Goal: Task Accomplishment & Management: Use online tool/utility

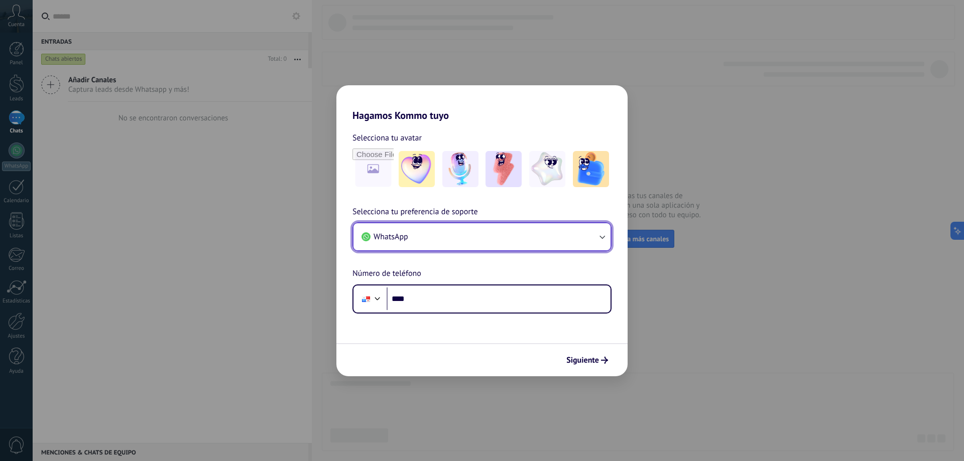
click at [500, 233] on button "WhatsApp" at bounding box center [482, 236] width 257 height 27
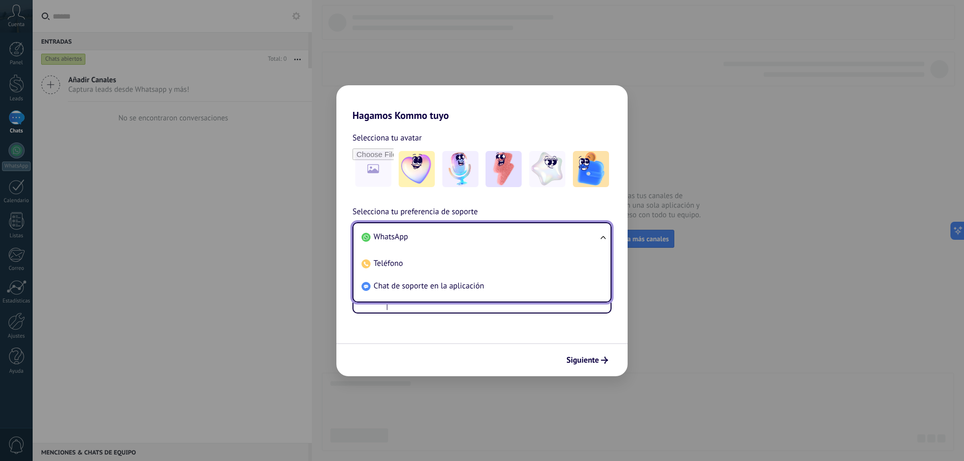
click at [404, 235] on span "WhatsApp" at bounding box center [391, 237] width 35 height 10
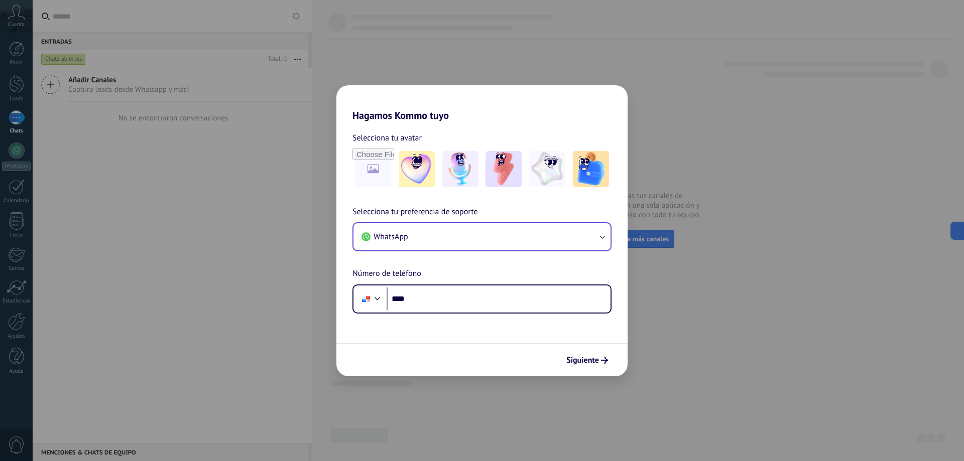
click at [455, 274] on div "Selecciona tu preferencia de soporte WhatsApp Número de teléfono Phone ****" at bounding box center [481, 260] width 291 height 108
click at [446, 302] on input "****" at bounding box center [499, 299] width 224 height 23
click at [478, 298] on input "****" at bounding box center [499, 299] width 224 height 23
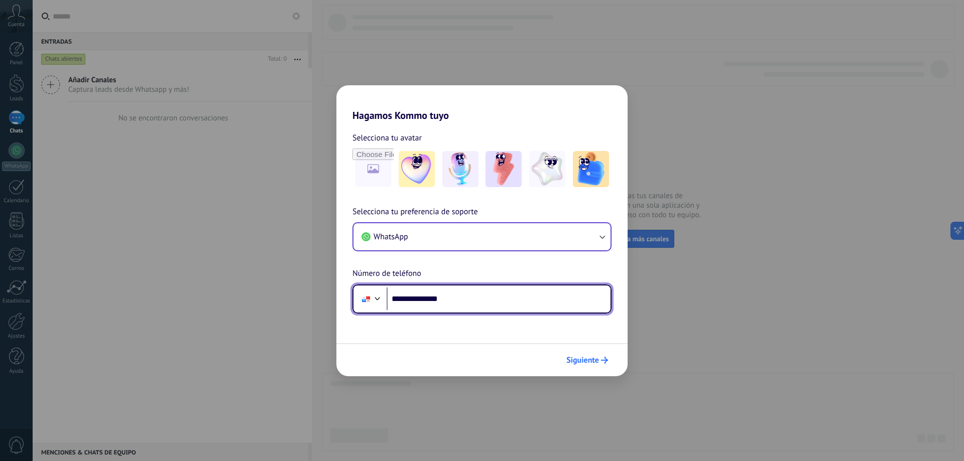
type input "**********"
click at [585, 360] on span "Siguiente" at bounding box center [582, 360] width 33 height 7
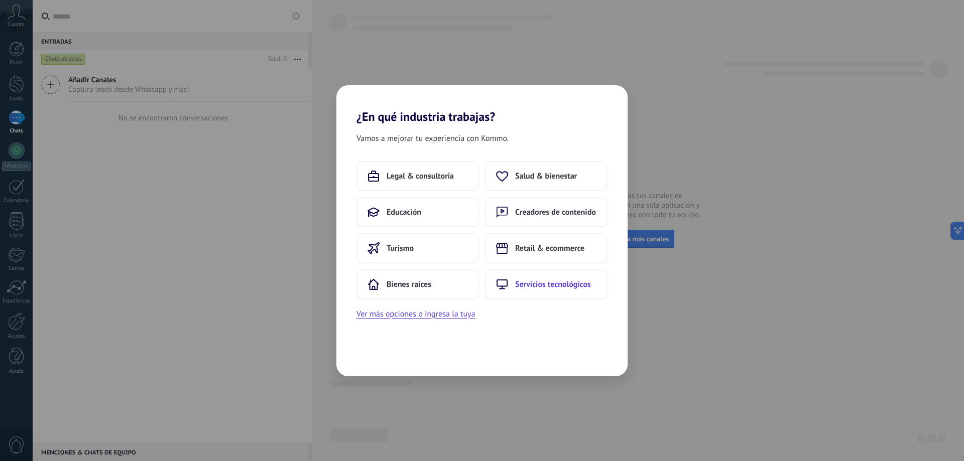
click at [558, 284] on span "Servicios tecnológicos" at bounding box center [553, 285] width 76 height 10
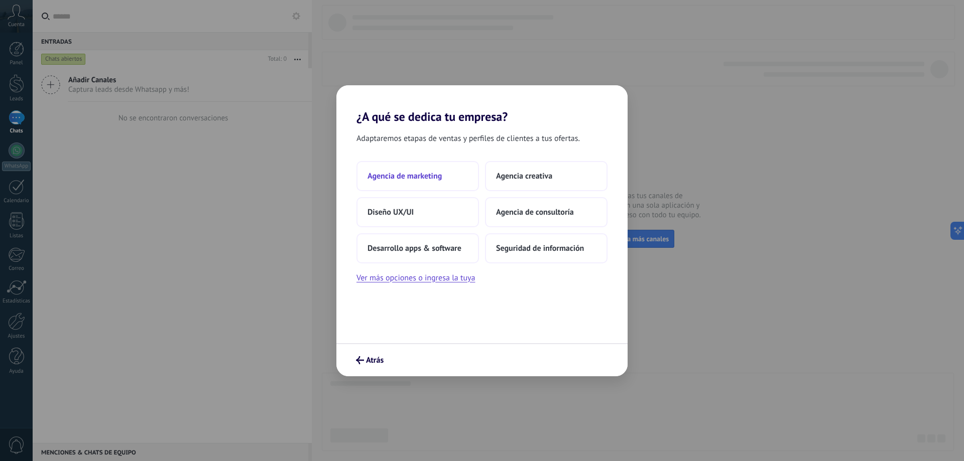
click at [427, 180] on span "Agencia de marketing" at bounding box center [405, 176] width 74 height 10
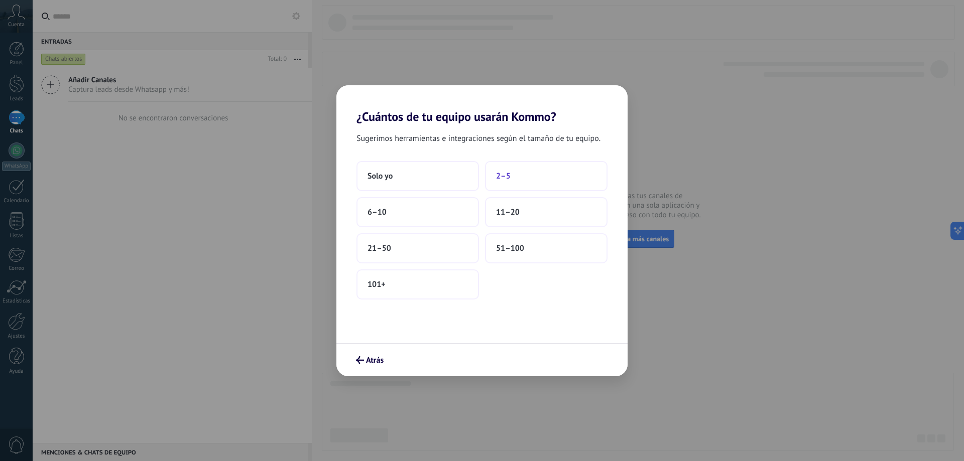
click at [546, 176] on button "2–5" at bounding box center [546, 176] width 123 height 30
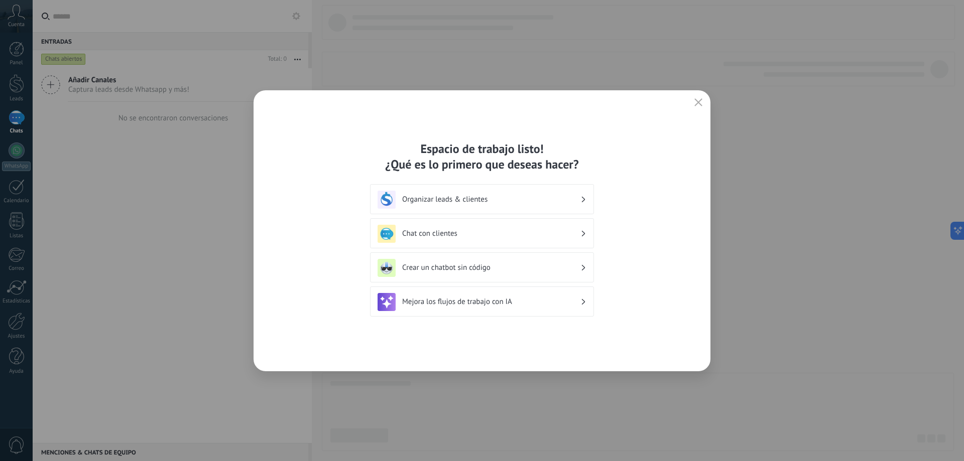
click at [548, 198] on h3 "Organizar leads & clientes" at bounding box center [491, 200] width 178 height 10
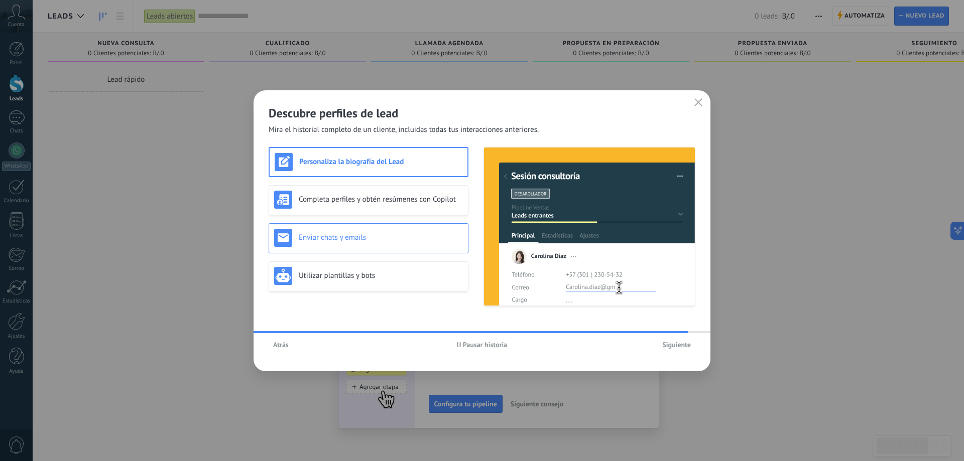
click at [431, 241] on h3 "Enviar chats y emails" at bounding box center [381, 238] width 164 height 10
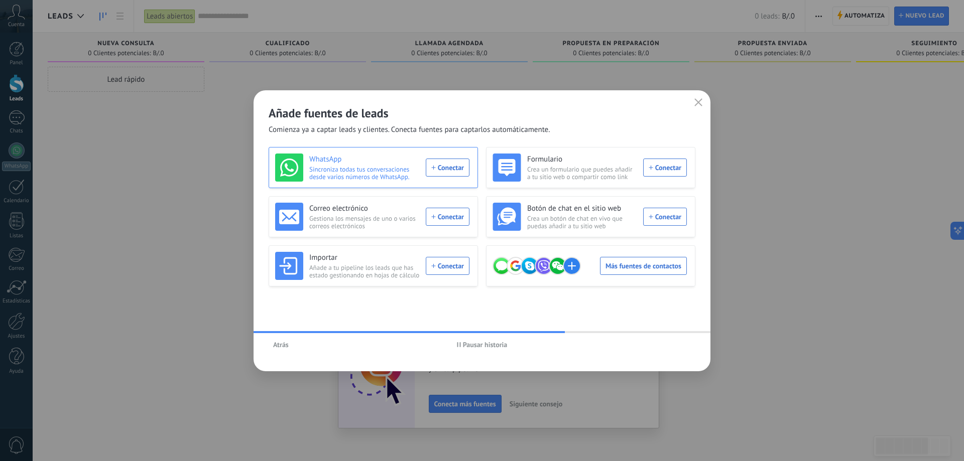
click at [383, 171] on span "Sincroniza todas tus conversaciones desde varios números de WhatsApp." at bounding box center [364, 173] width 110 height 15
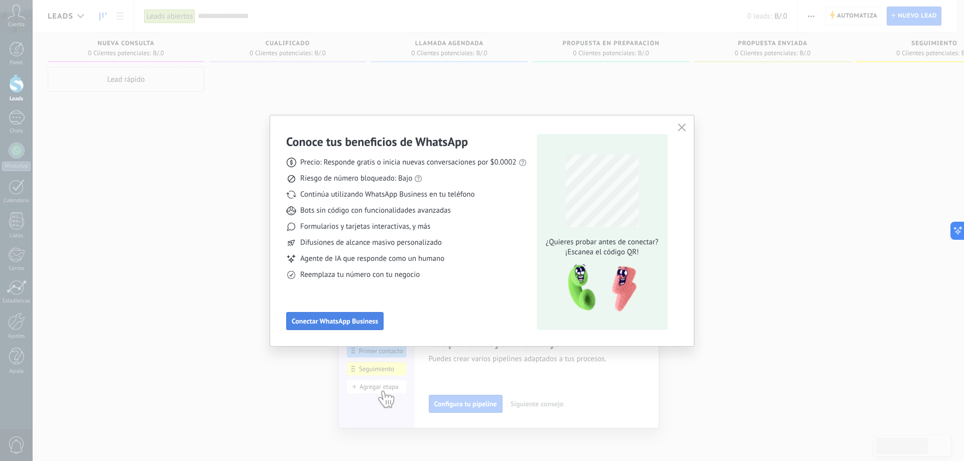
click at [334, 320] on span "Conectar WhatsApp Business" at bounding box center [335, 321] width 86 height 7
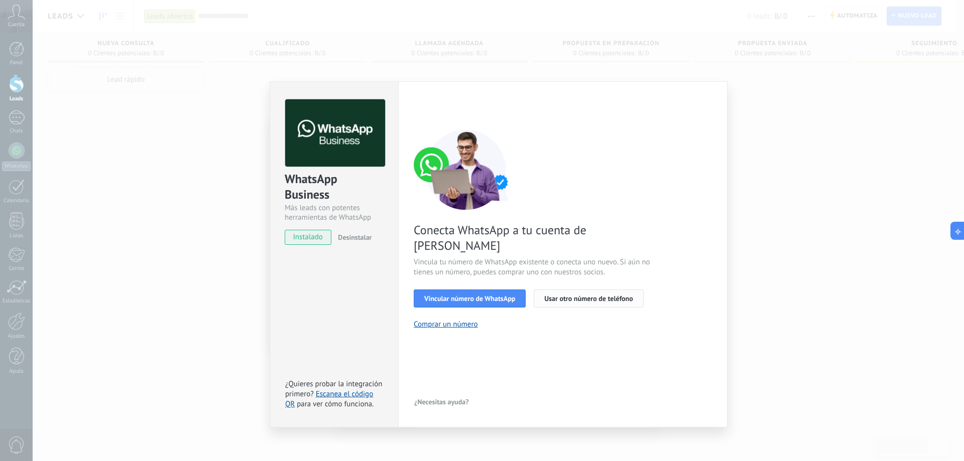
click at [597, 295] on span "Usar otro número de teléfono" at bounding box center [588, 298] width 88 height 7
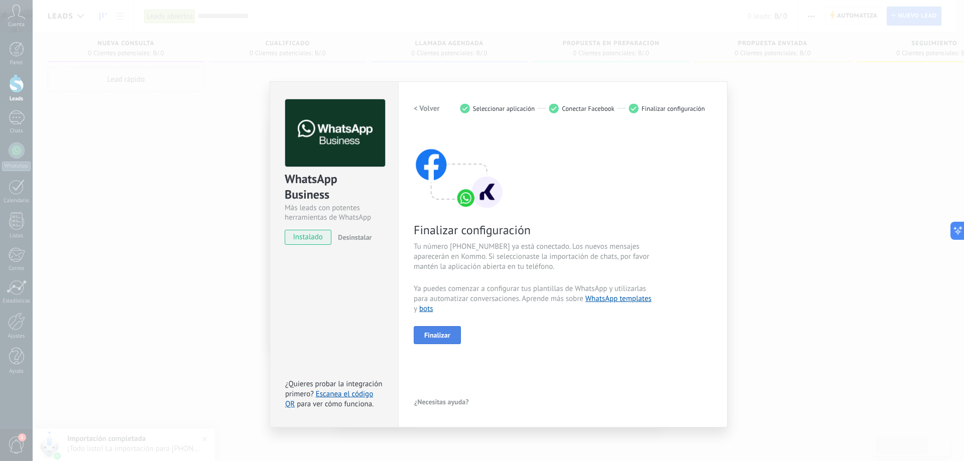
click at [443, 334] on span "Finalizar" at bounding box center [437, 335] width 26 height 7
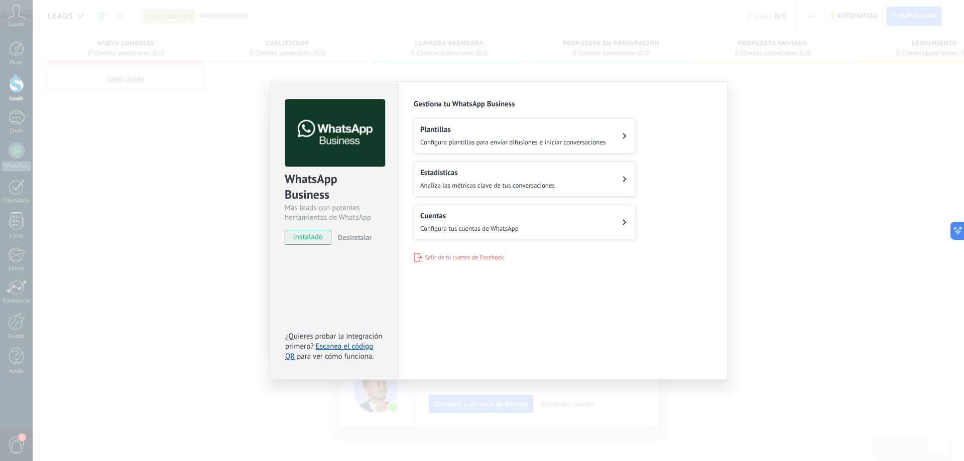
click at [623, 225] on button "Cuentas Configura tus cuentas de WhatsApp" at bounding box center [525, 222] width 222 height 35
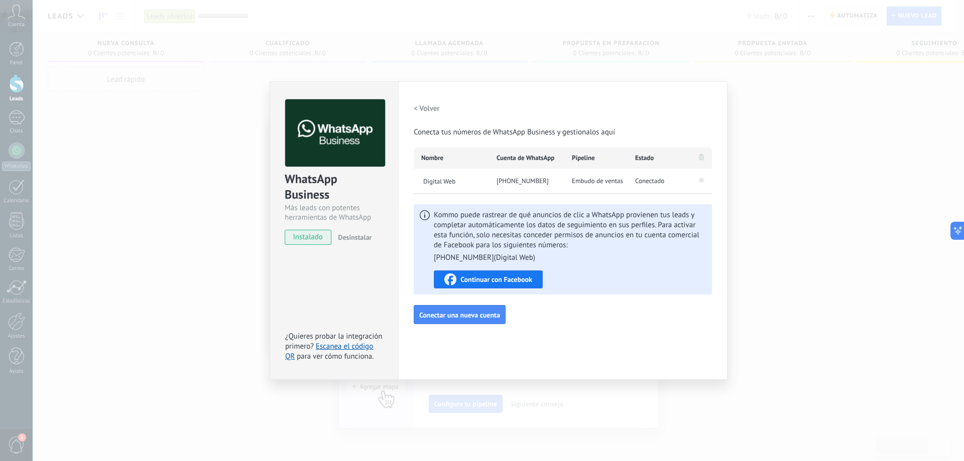
click at [415, 107] on h2 "< Volver" at bounding box center [427, 109] width 26 height 10
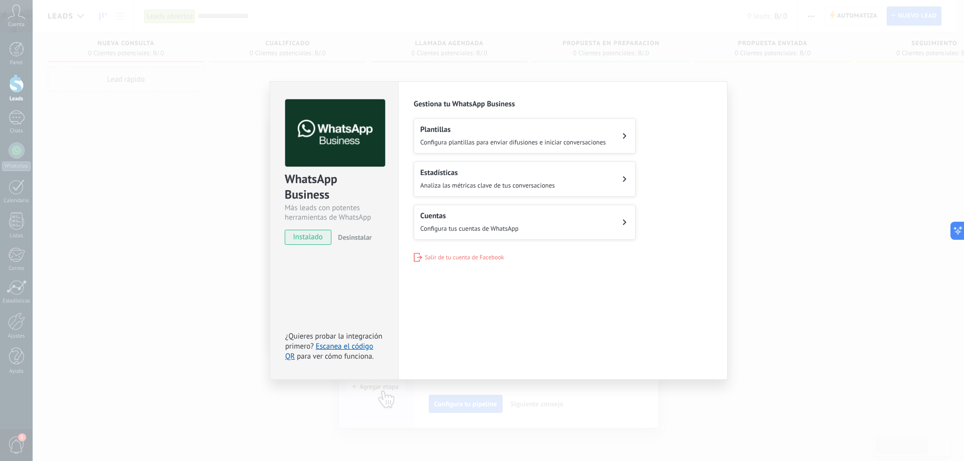
click at [565, 129] on h2 "Plantillas" at bounding box center [513, 130] width 186 height 10
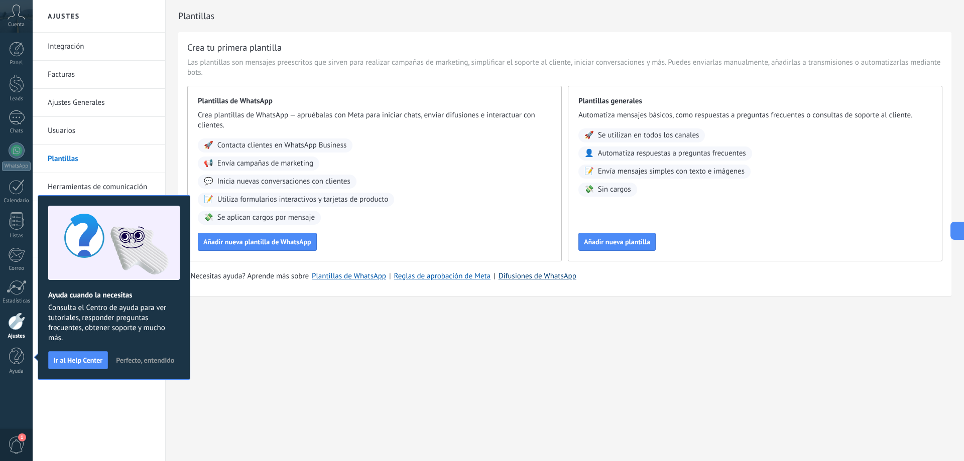
click at [537, 275] on link "Difusiones de WhatsApp" at bounding box center [538, 277] width 78 height 10
click at [128, 360] on span "Perfecto, entendido" at bounding box center [145, 360] width 58 height 7
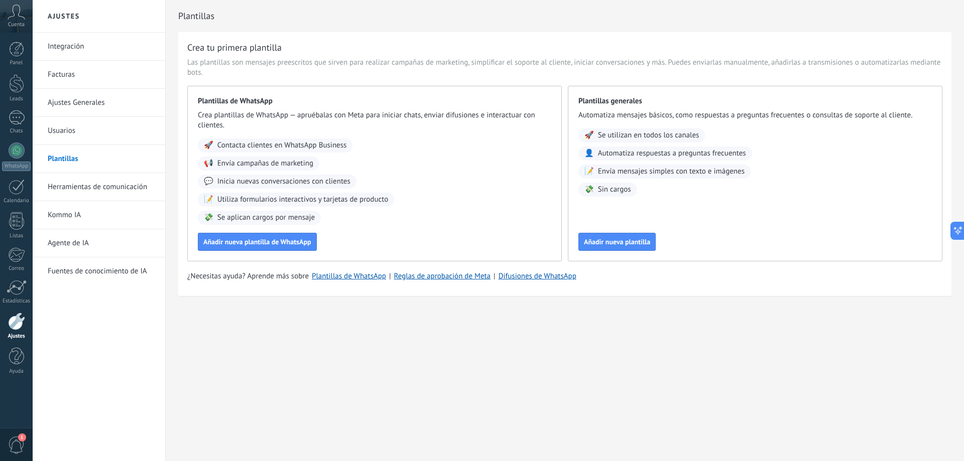
click at [126, 185] on link "Herramientas de comunicación" at bounding box center [101, 187] width 107 height 28
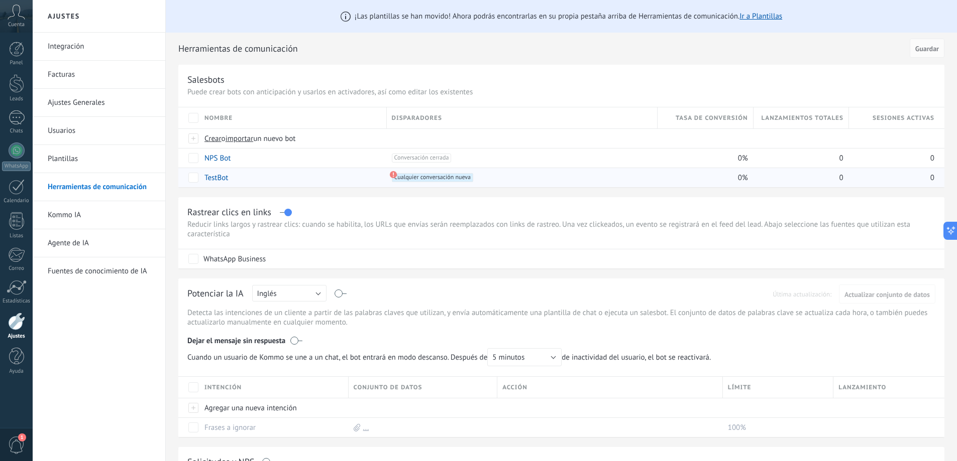
click at [394, 172] on use at bounding box center [392, 174] width 7 height 7
click at [410, 177] on span "Cualquier conversación nueva +0" at bounding box center [432, 177] width 81 height 9
click at [241, 139] on span "importar" at bounding box center [239, 139] width 28 height 10
click at [0, 0] on input "importar un nuevo bot" at bounding box center [0, 0] width 0 height 0
click at [213, 135] on span "Crear" at bounding box center [212, 139] width 17 height 10
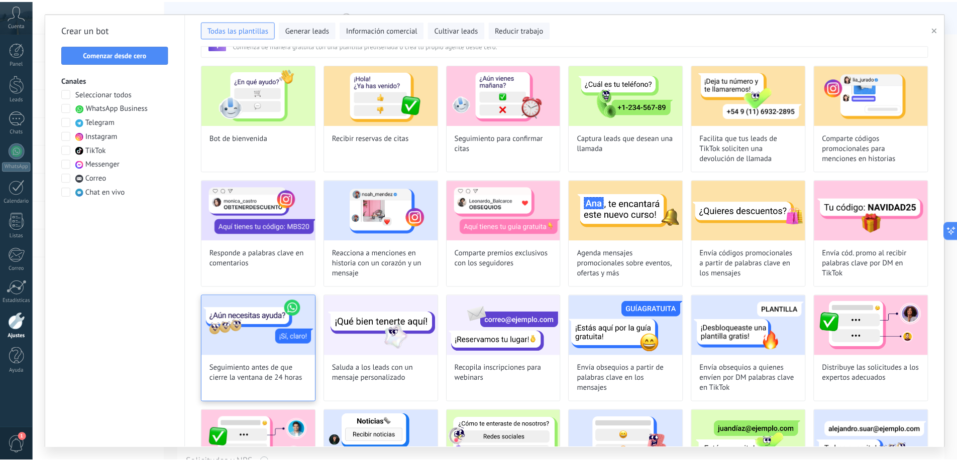
scroll to position [11, 0]
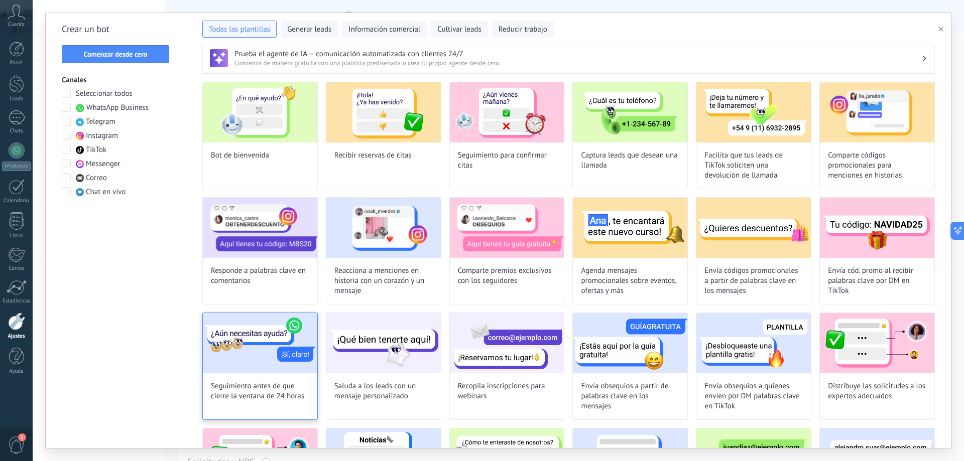
click at [274, 346] on img at bounding box center [260, 343] width 114 height 60
type input "**********"
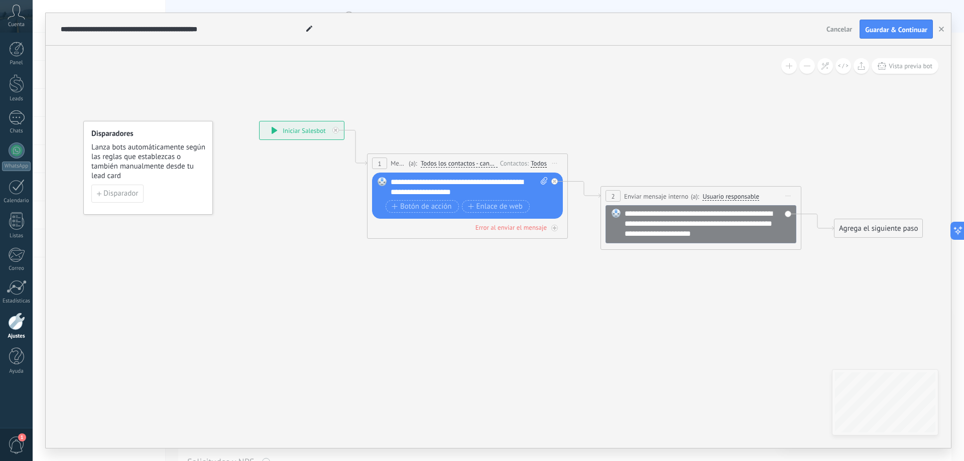
click at [478, 184] on div "**********" at bounding box center [469, 187] width 157 height 20
click at [834, 29] on span "Cancelar" at bounding box center [840, 29] width 26 height 9
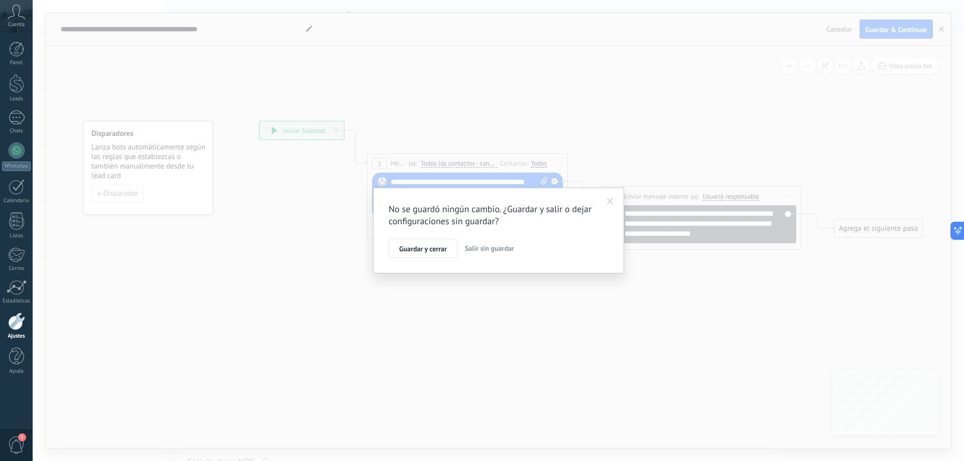
click at [481, 246] on span "Salir sin guardar" at bounding box center [489, 248] width 49 height 9
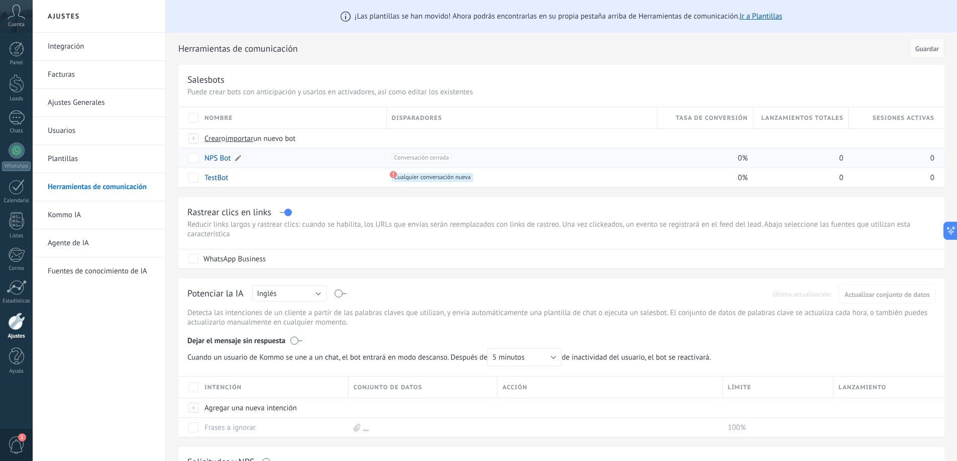
click at [220, 161] on link "NPS Bot" at bounding box center [217, 159] width 26 height 10
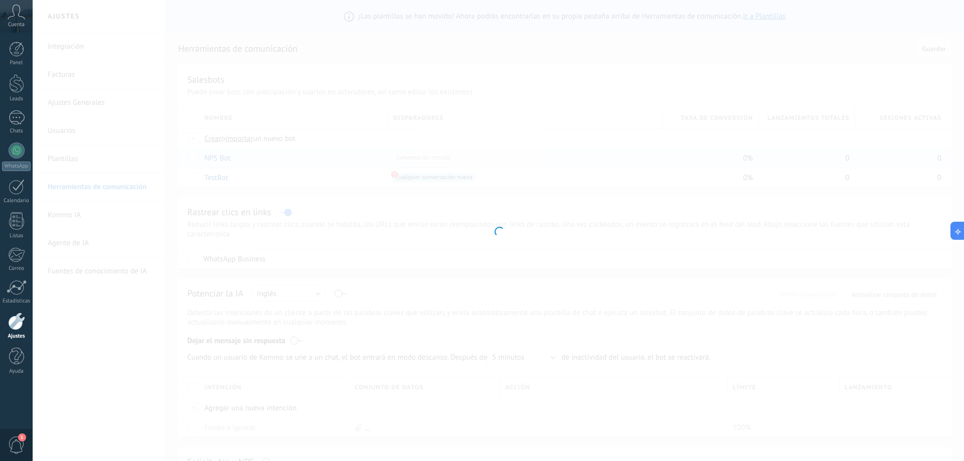
type input "*******"
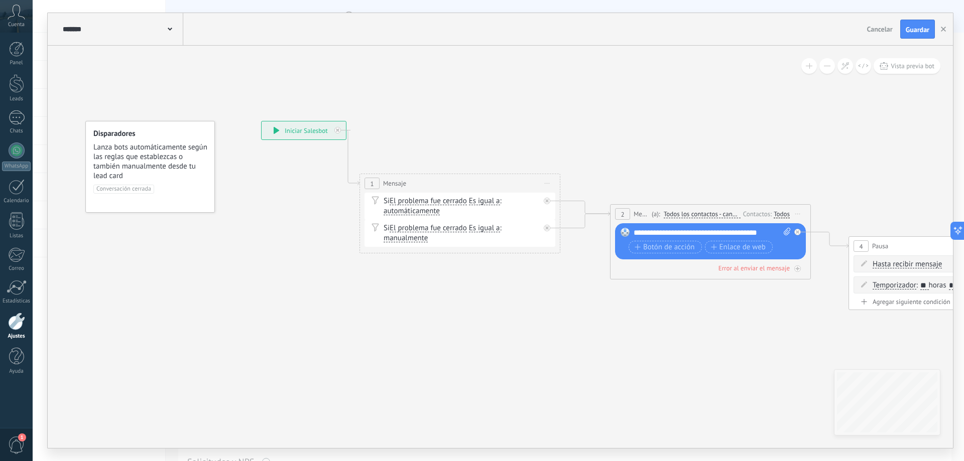
click at [871, 30] on span "Cancelar" at bounding box center [880, 29] width 26 height 9
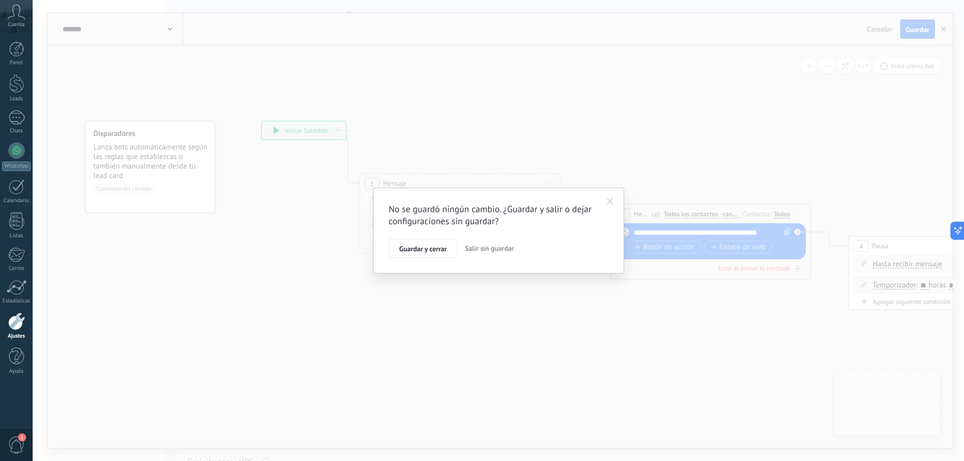
click at [501, 249] on span "Salir sin guardar" at bounding box center [489, 248] width 49 height 9
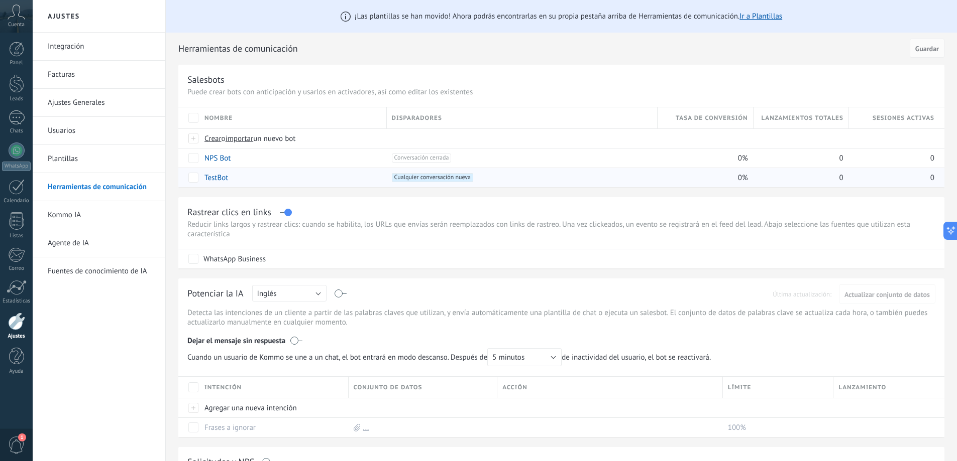
click at [219, 177] on link "TestBot" at bounding box center [216, 178] width 24 height 10
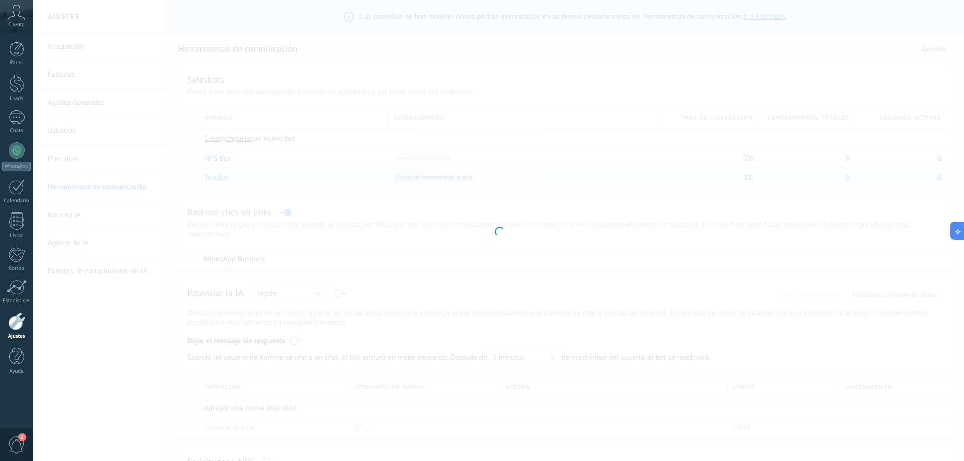
type input "*******"
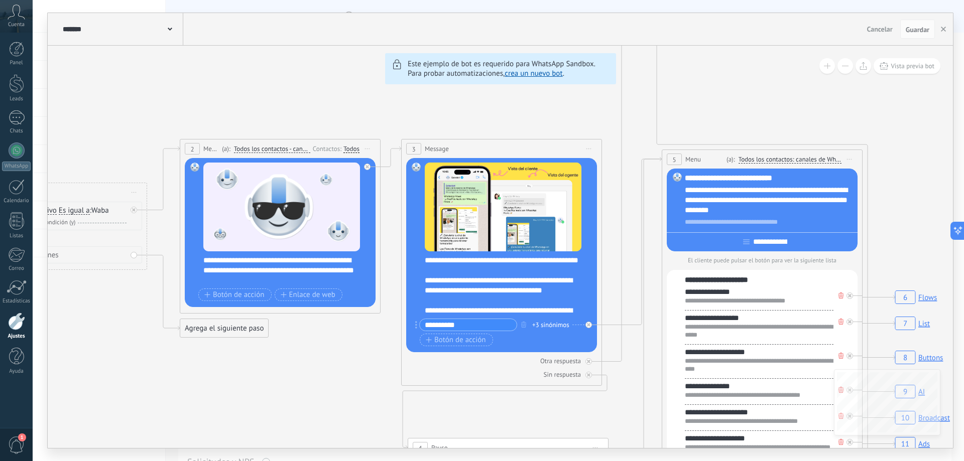
click at [875, 27] on span "Cancelar" at bounding box center [880, 29] width 26 height 9
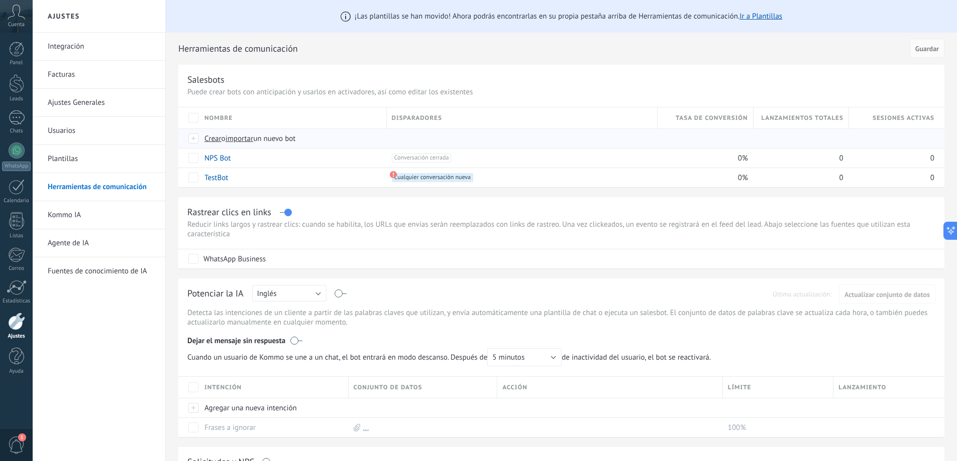
click at [213, 137] on span "Crear" at bounding box center [212, 139] width 17 height 10
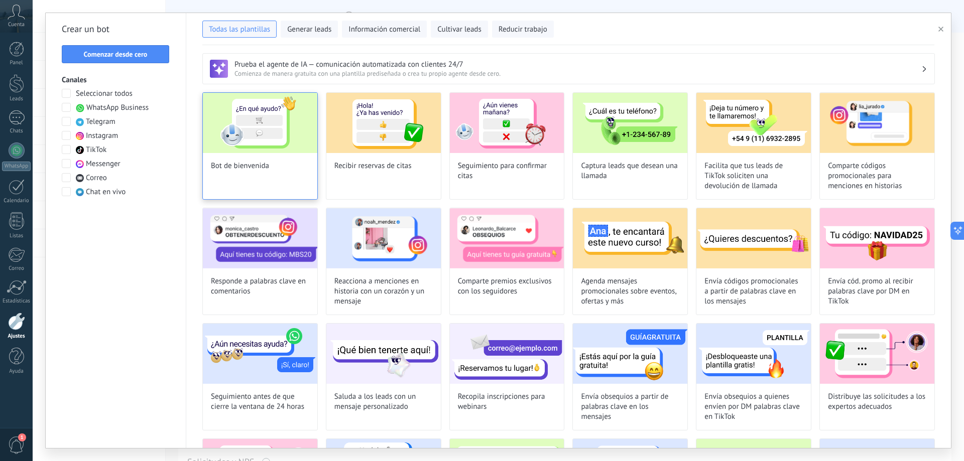
click at [275, 128] on img at bounding box center [260, 123] width 114 height 60
type input "**********"
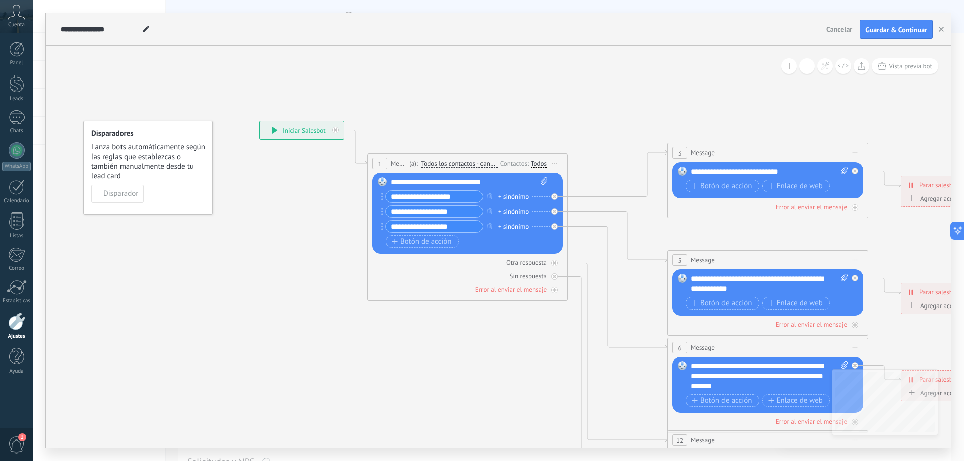
click at [500, 196] on div "+ sinónimo" at bounding box center [513, 197] width 31 height 10
click at [495, 200] on div "**********" at bounding box center [462, 196] width 162 height 13
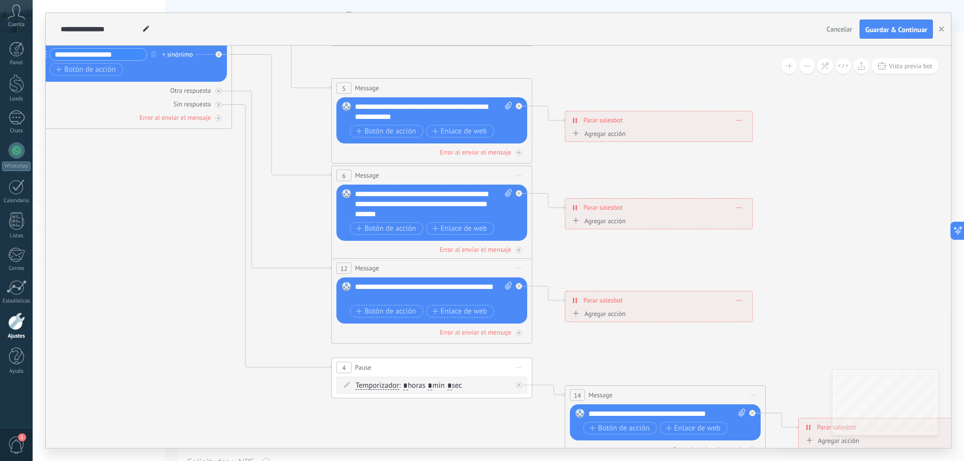
drag, startPoint x: 569, startPoint y: 410, endPoint x: 233, endPoint y: 407, distance: 335.9
click at [233, 407] on icon at bounding box center [454, 205] width 1565 height 1014
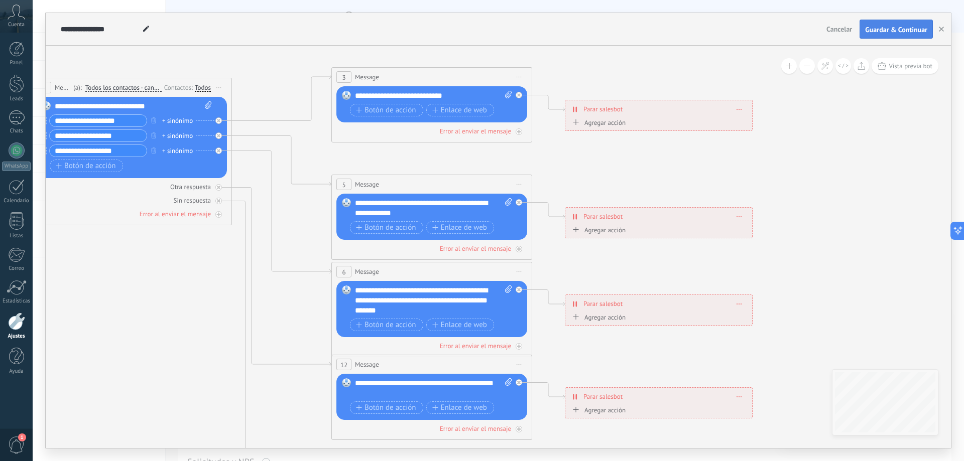
click at [889, 28] on span "Guardar & Continuar" at bounding box center [896, 29] width 62 height 7
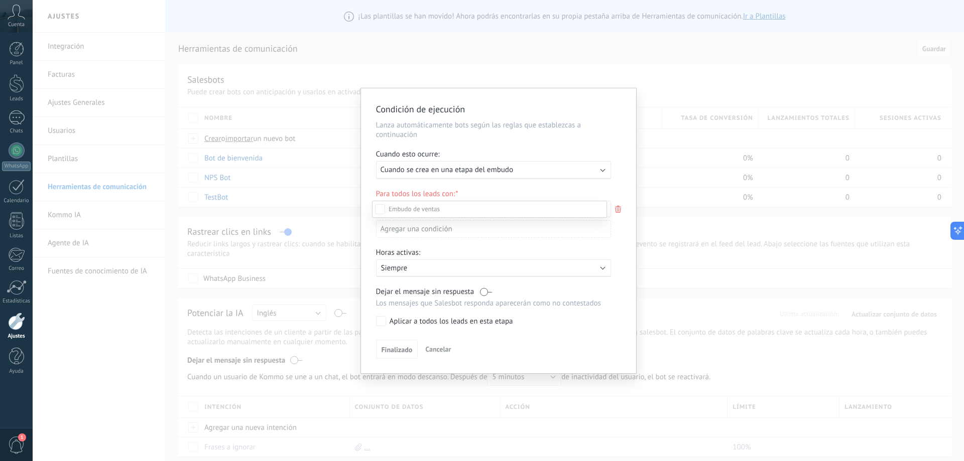
click at [572, 169] on div at bounding box center [498, 230] width 931 height 461
click at [583, 168] on div "Ejecutar: Cuando se crea en una etapa del embudo" at bounding box center [486, 170] width 218 height 10
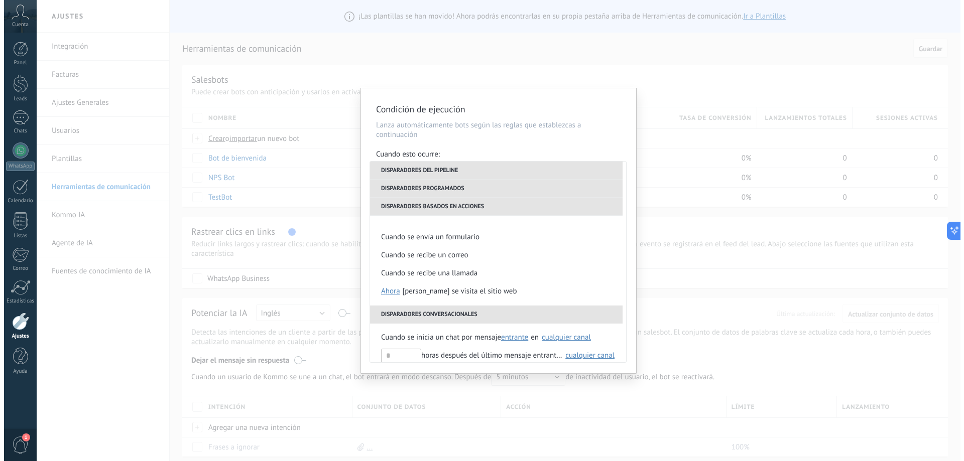
scroll to position [0, 0]
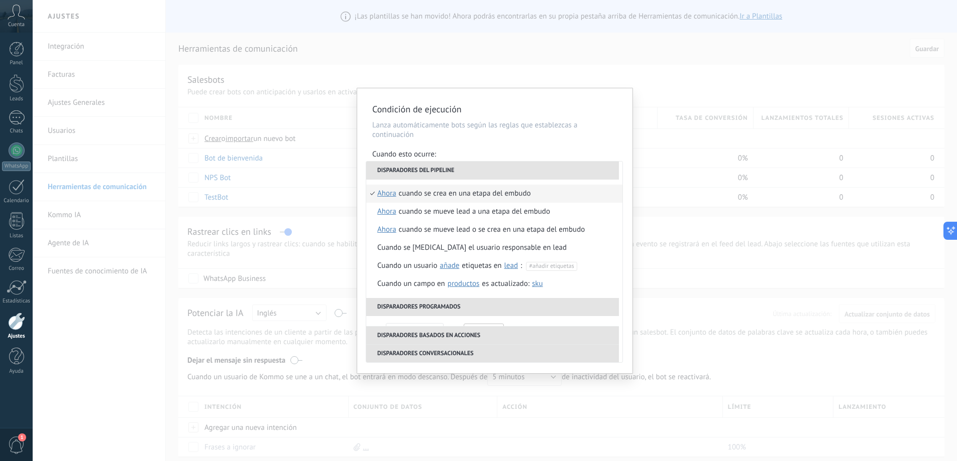
click at [718, 200] on div "**********" at bounding box center [495, 230] width 924 height 461
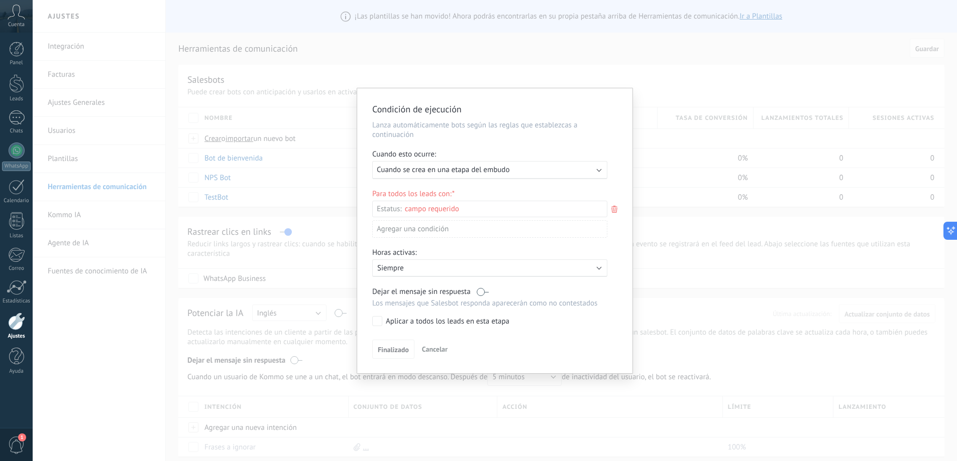
click at [0, 0] on div "Leads Entrantes Nueva consulta Cualificado Llamada agendada Propuesta en prepar…" at bounding box center [0, 0] width 0 height 0
click at [504, 196] on div at bounding box center [498, 230] width 931 height 461
click at [502, 231] on div "Agregar una condición" at bounding box center [489, 231] width 235 height 18
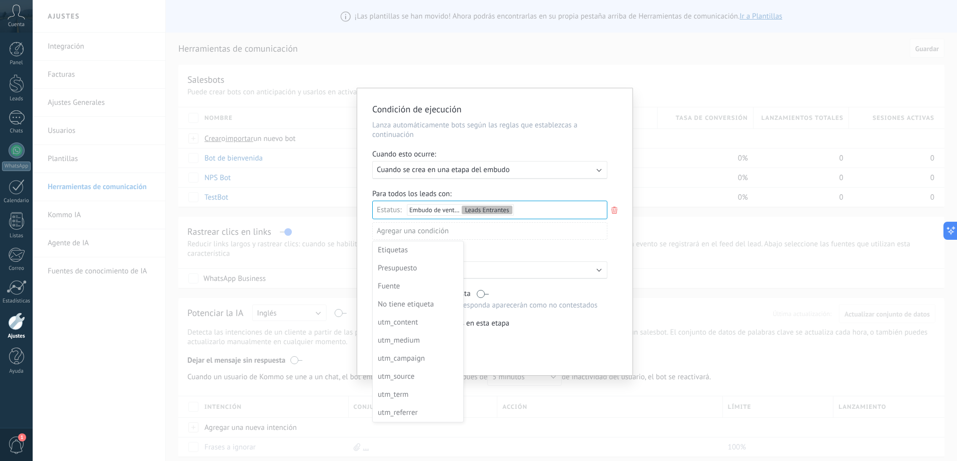
click at [478, 251] on div at bounding box center [494, 231] width 275 height 287
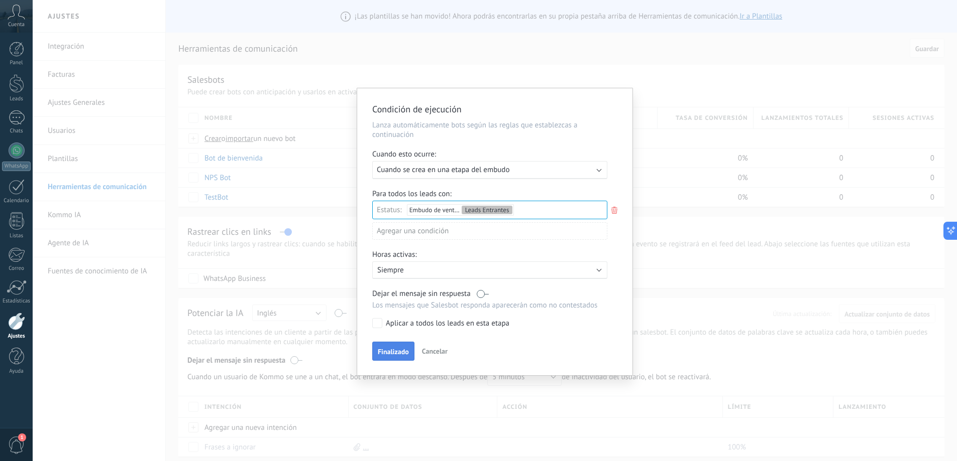
click at [386, 353] on span "Finalizado" at bounding box center [393, 351] width 31 height 7
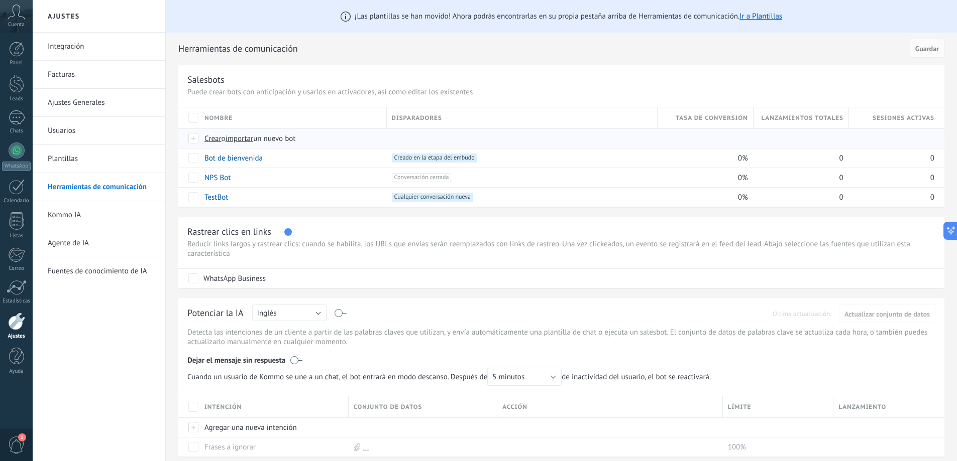
click at [209, 140] on span "Crear" at bounding box center [212, 139] width 17 height 10
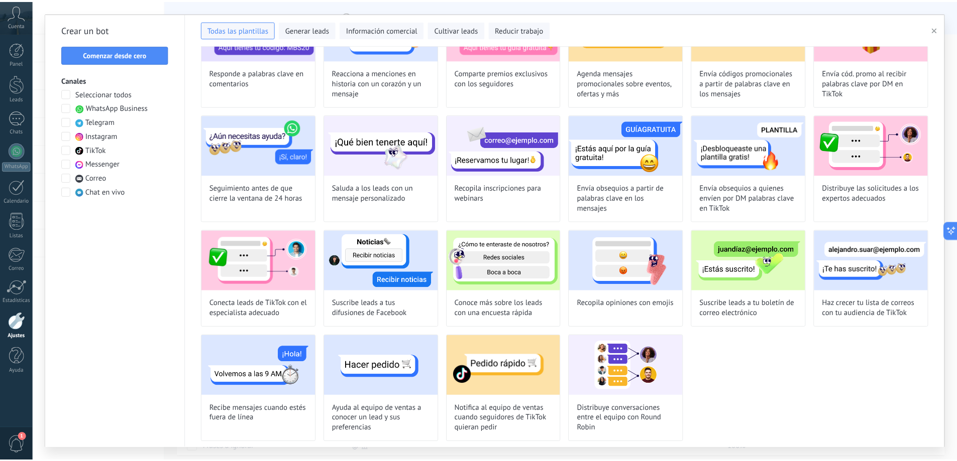
scroll to position [211, 0]
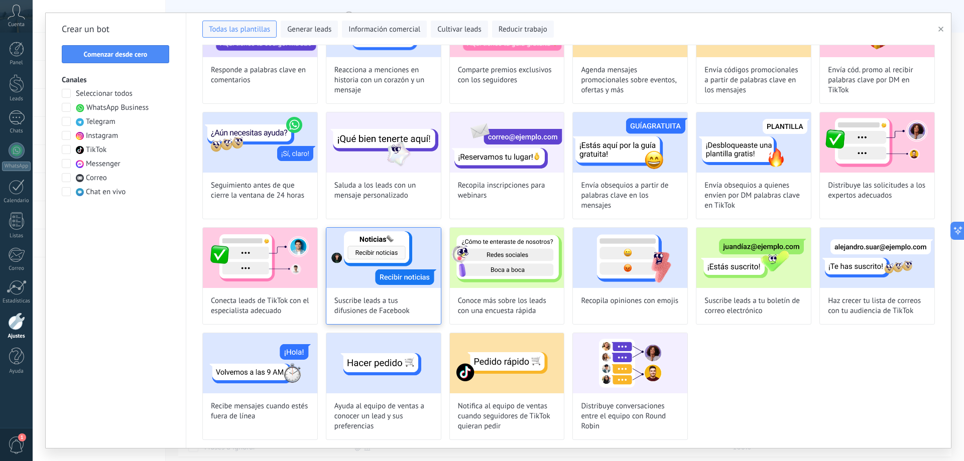
click at [402, 275] on img at bounding box center [383, 258] width 114 height 60
type input "**********"
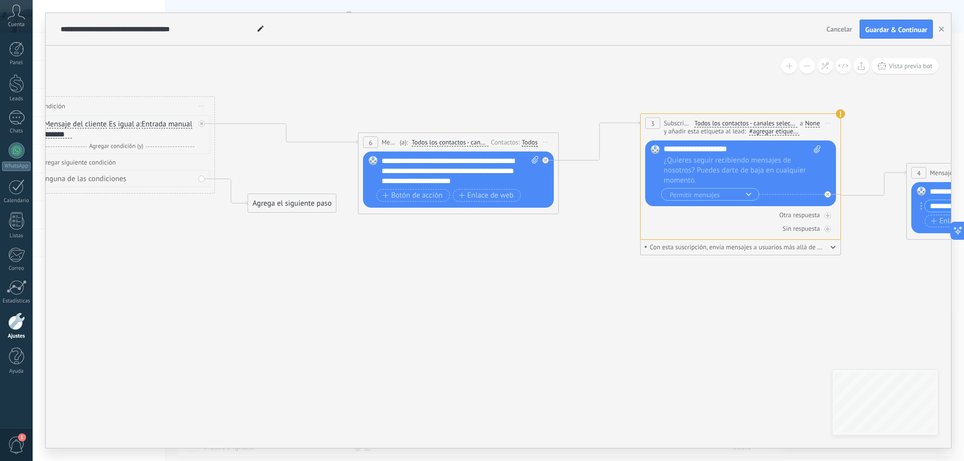
drag, startPoint x: 800, startPoint y: 342, endPoint x: 383, endPoint y: 324, distance: 418.1
click at [383, 324] on icon at bounding box center [584, 168] width 1988 height 647
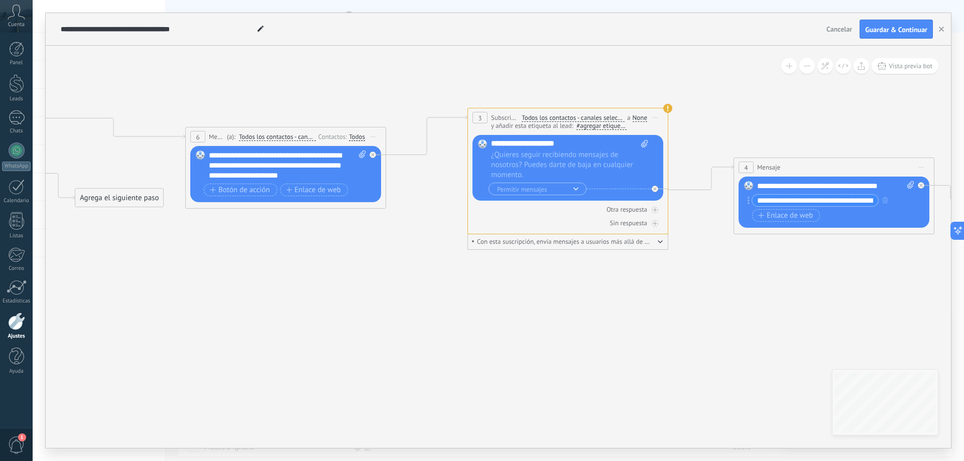
drag, startPoint x: 769, startPoint y: 346, endPoint x: 597, endPoint y: 341, distance: 172.8
click at [597, 341] on icon at bounding box center [412, 163] width 1988 height 647
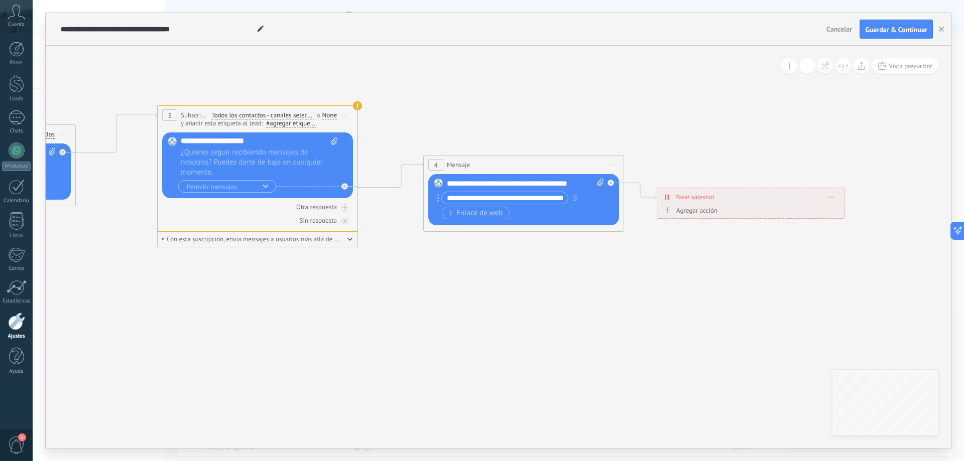
drag, startPoint x: 832, startPoint y: 326, endPoint x: 521, endPoint y: 323, distance: 310.3
click at [521, 323] on icon at bounding box center [101, 160] width 1988 height 647
click at [905, 32] on span "Guardar & Continuar" at bounding box center [896, 29] width 62 height 7
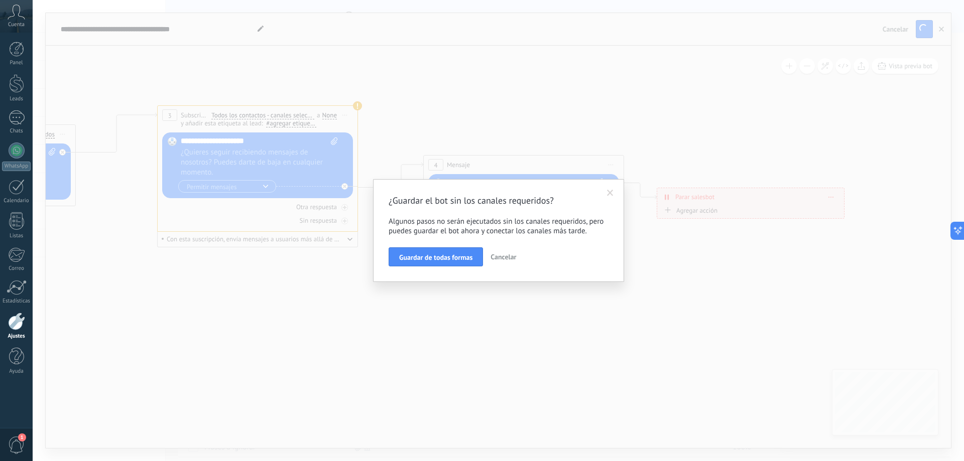
click at [505, 254] on span "Cancelar" at bounding box center [504, 257] width 26 height 9
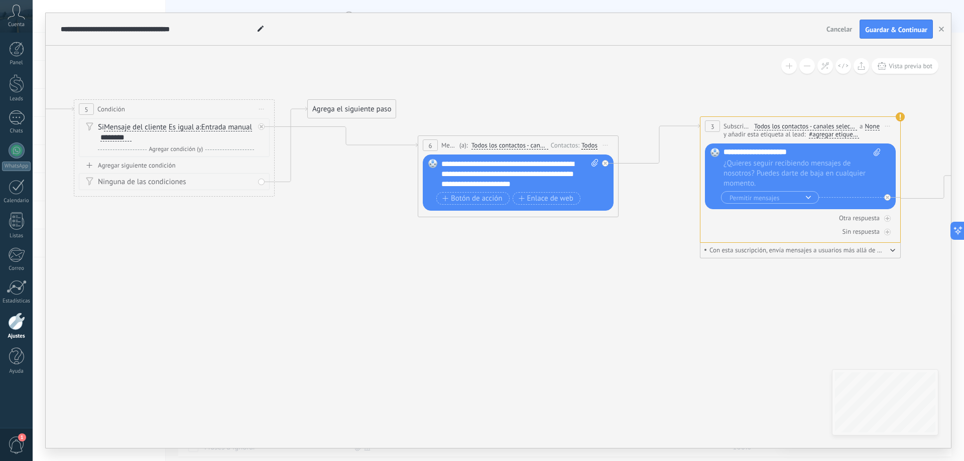
drag, startPoint x: 190, startPoint y: 310, endPoint x: 733, endPoint y: 321, distance: 542.9
click at [733, 321] on icon at bounding box center [644, 171] width 1988 height 647
click at [379, 324] on icon at bounding box center [644, 171] width 1988 height 647
click at [843, 136] on span "#agregar etiquetas" at bounding box center [835, 134] width 52 height 9
click at [812, 174] on span "¿Quieres seguir recibiendo mensajes de nosotros? Puedes darte de baja en cualqu…" at bounding box center [802, 174] width 157 height 30
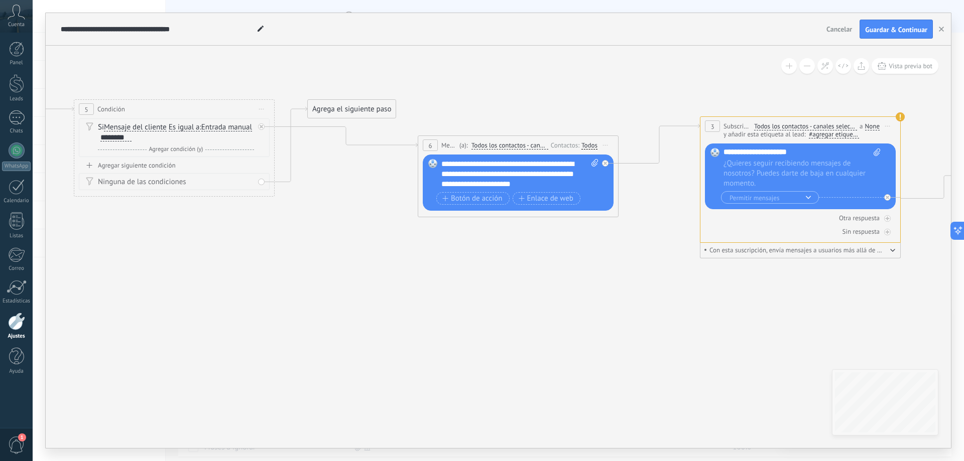
click at [825, 134] on span "#agregar etiquetas" at bounding box center [835, 134] width 52 height 9
type input "********"
click at [821, 136] on span "difucion" at bounding box center [820, 134] width 23 height 9
click at [826, 154] on span "difucion" at bounding box center [824, 154] width 32 height 14
click at [820, 136] on span "difucion" at bounding box center [820, 134] width 23 height 9
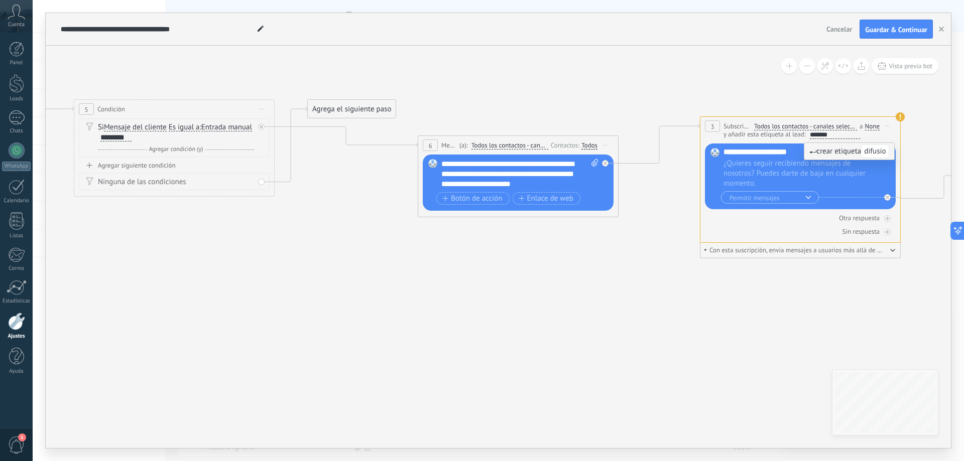
type input "********"
click at [888, 254] on div "Con esta suscripción, envía mensajes a usuarios más allá de la ventana de 24 ho…" at bounding box center [800, 251] width 192 height 8
click at [873, 251] on span "Con esta suscripción, envía mensajes a usuarios más allá de la ventana de 24 ho…" at bounding box center [795, 251] width 183 height 8
click at [892, 251] on icon "button" at bounding box center [892, 250] width 5 height 3
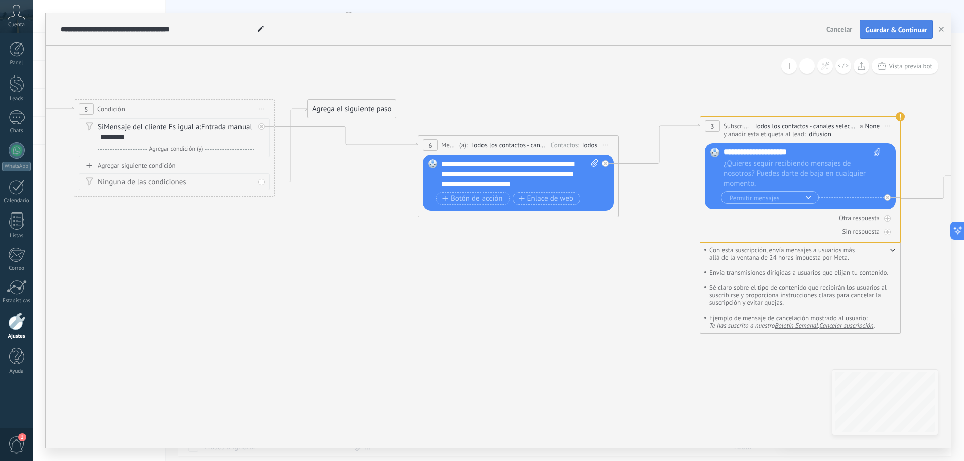
click at [885, 28] on span "Guardar & Continuar" at bounding box center [896, 29] width 62 height 7
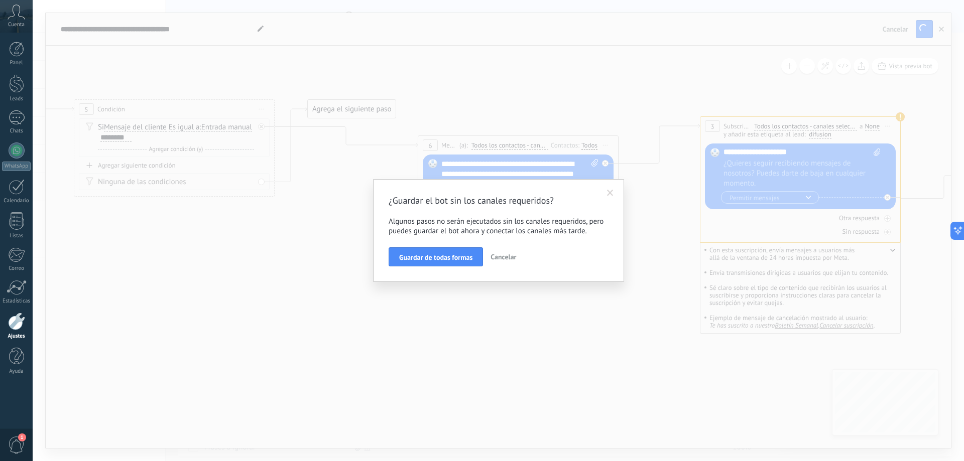
click at [499, 256] on span "Cancelar" at bounding box center [504, 257] width 26 height 9
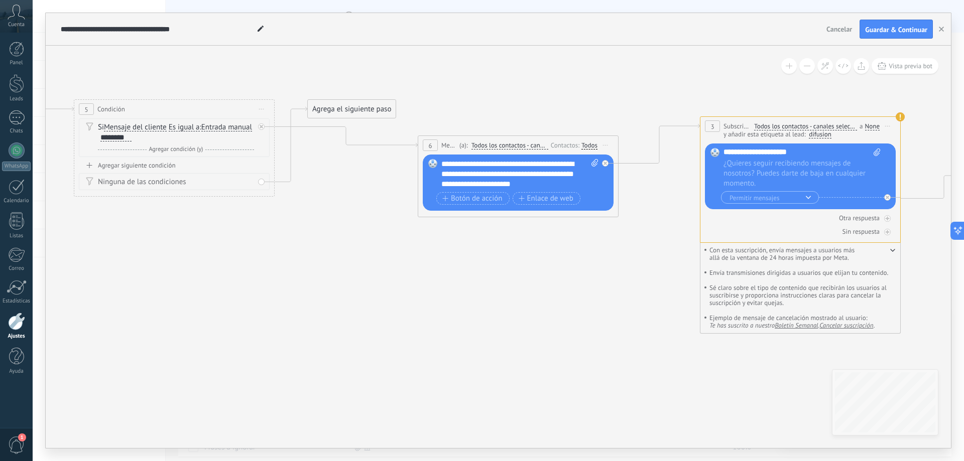
click at [837, 23] on button "Cancelar" at bounding box center [839, 29] width 34 height 15
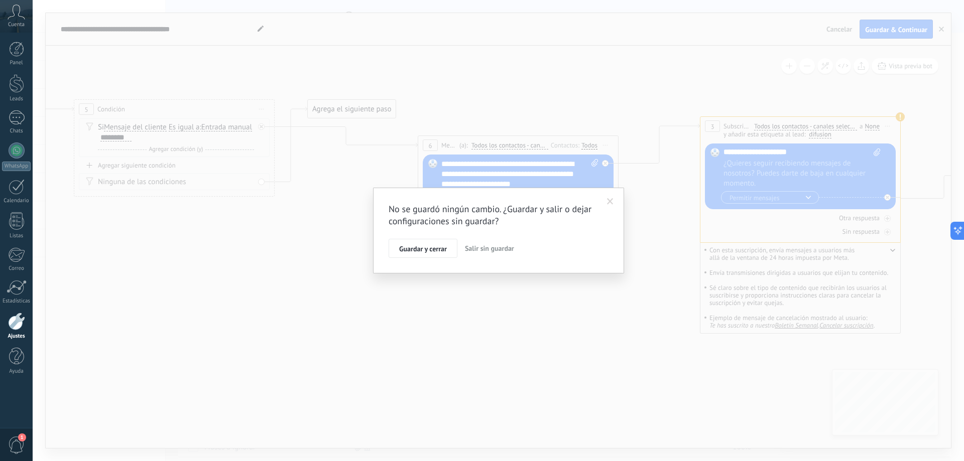
click at [496, 244] on button "Salir sin guardar" at bounding box center [489, 248] width 57 height 19
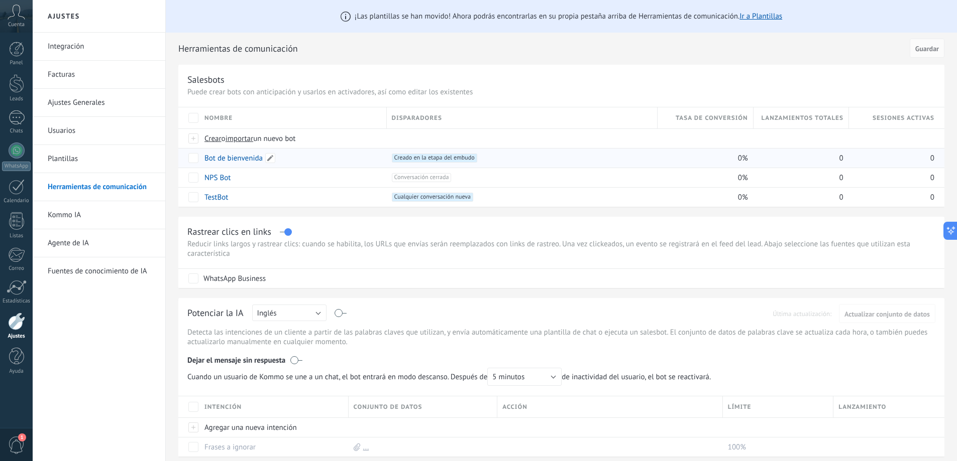
click at [231, 157] on link "Bot de bienvenida" at bounding box center [233, 159] width 58 height 10
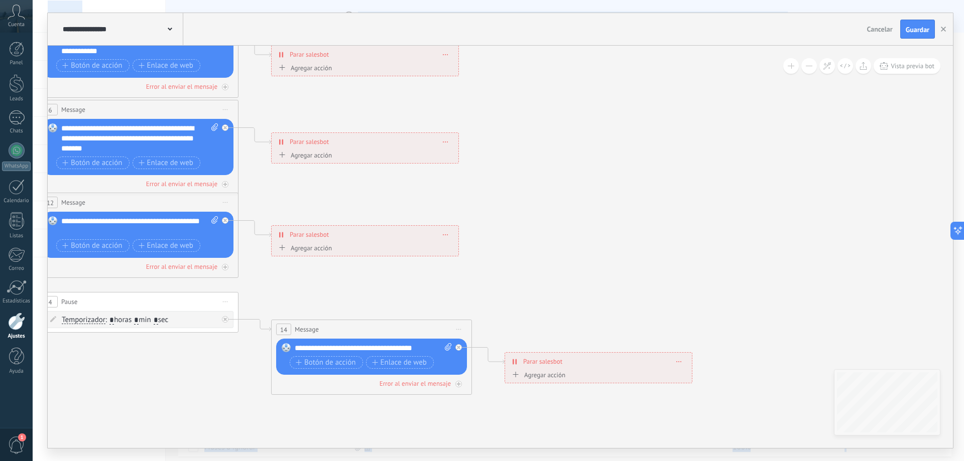
drag, startPoint x: 640, startPoint y: 349, endPoint x: 9, endPoint y: 280, distance: 635.5
click at [9, 280] on body ".abccls-1,.abccls-2{fill-rule:evenodd}.abccls-2{fill:#fff} .abfcls-1{fill:none}…" at bounding box center [482, 230] width 964 height 461
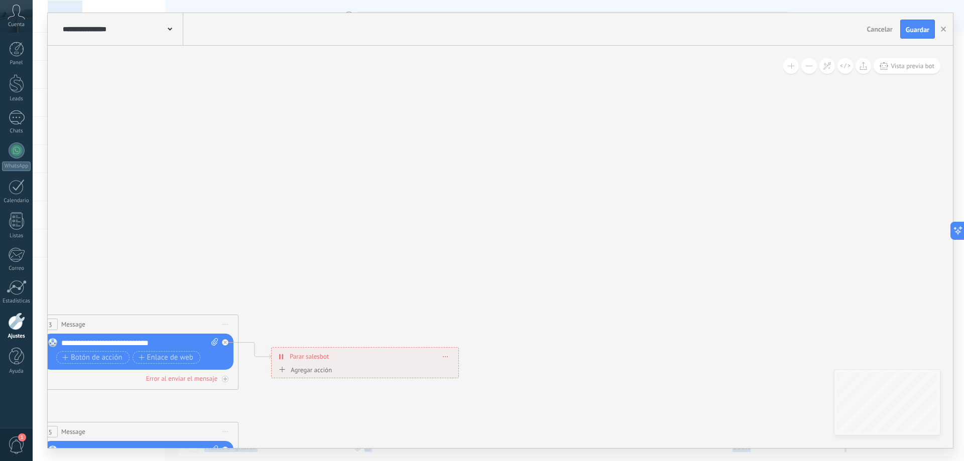
click at [172, 28] on span at bounding box center [170, 29] width 5 height 10
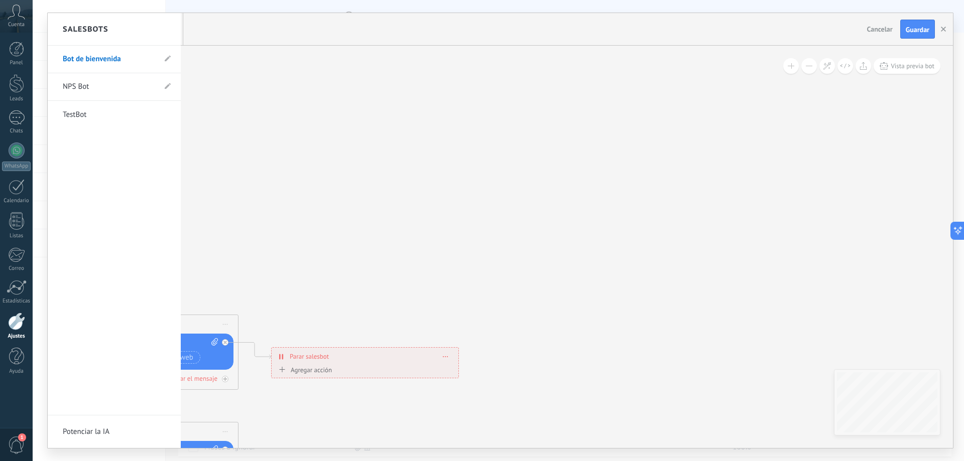
click at [876, 28] on div at bounding box center [500, 230] width 905 height 435
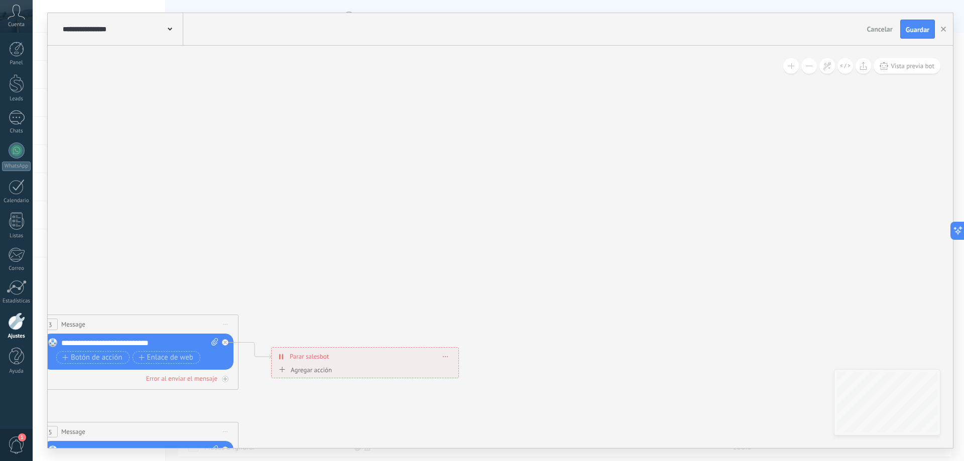
click at [876, 28] on span "Cancelar" at bounding box center [880, 29] width 26 height 9
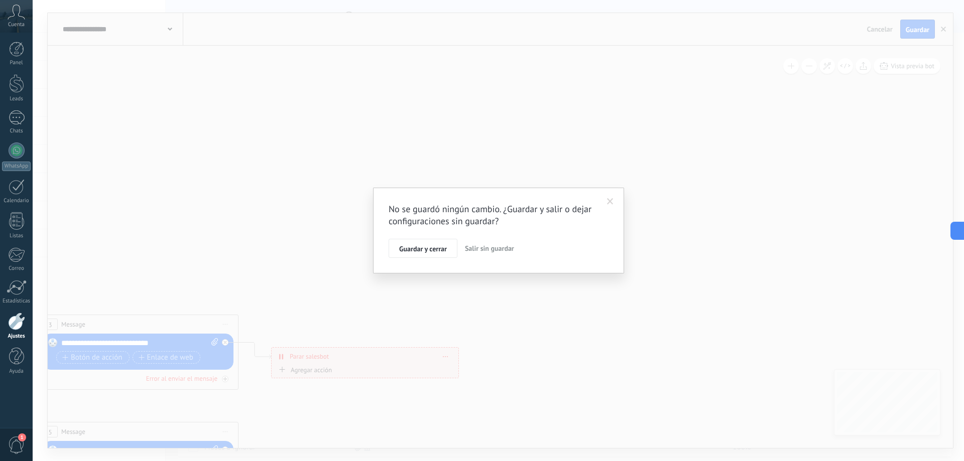
click at [487, 248] on span "Salir sin guardar" at bounding box center [489, 248] width 49 height 9
